Goal: Information Seeking & Learning: Learn about a topic

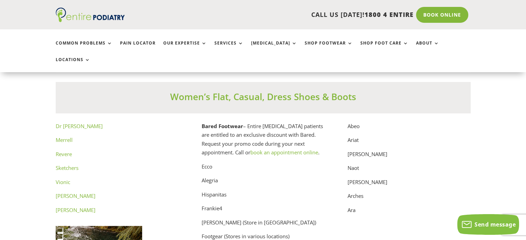
scroll to position [3525, 0]
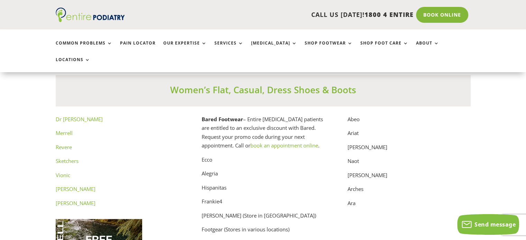
click at [77, 116] on link "Dr Comfort" at bounding box center [79, 119] width 47 height 7
click at [66, 144] on link "Revere" at bounding box center [64, 147] width 16 height 7
click at [84, 186] on link "Windsor Smith" at bounding box center [76, 189] width 40 height 7
click at [64, 172] on link "Vionic" at bounding box center [63, 175] width 15 height 7
click at [356, 185] on p "Arches" at bounding box center [409, 192] width 123 height 14
